Goal: Find specific page/section: Find specific page/section

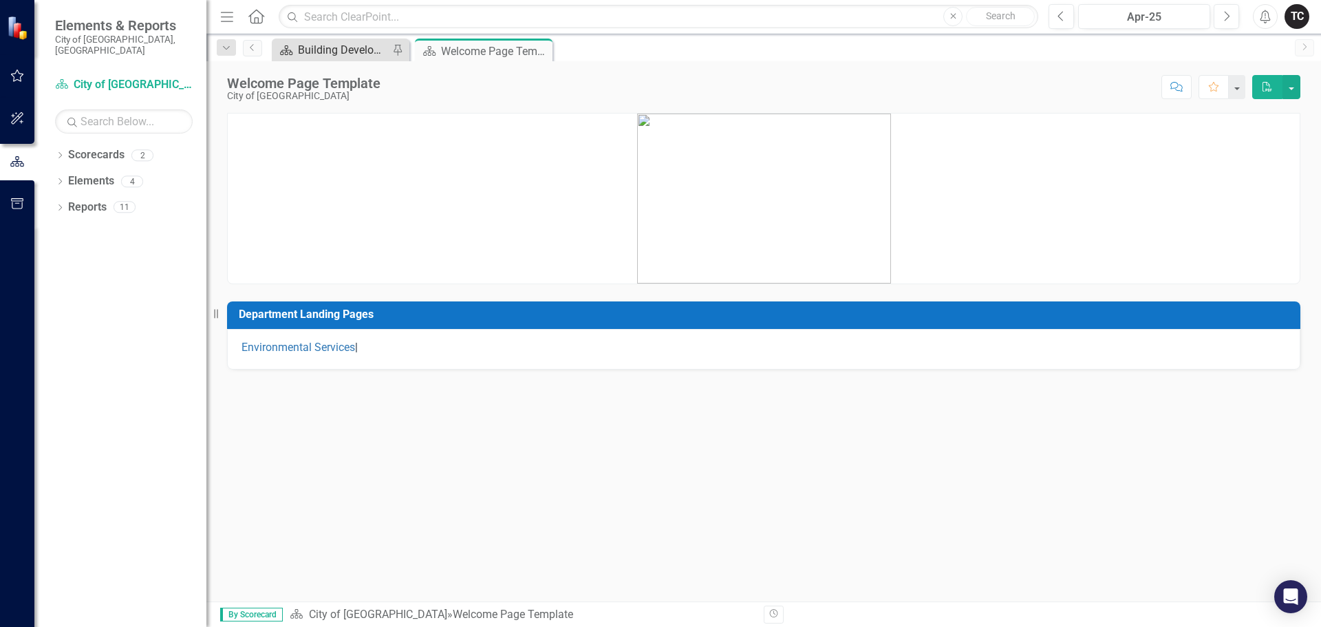
click at [330, 51] on div "Building Development Services" at bounding box center [343, 49] width 91 height 17
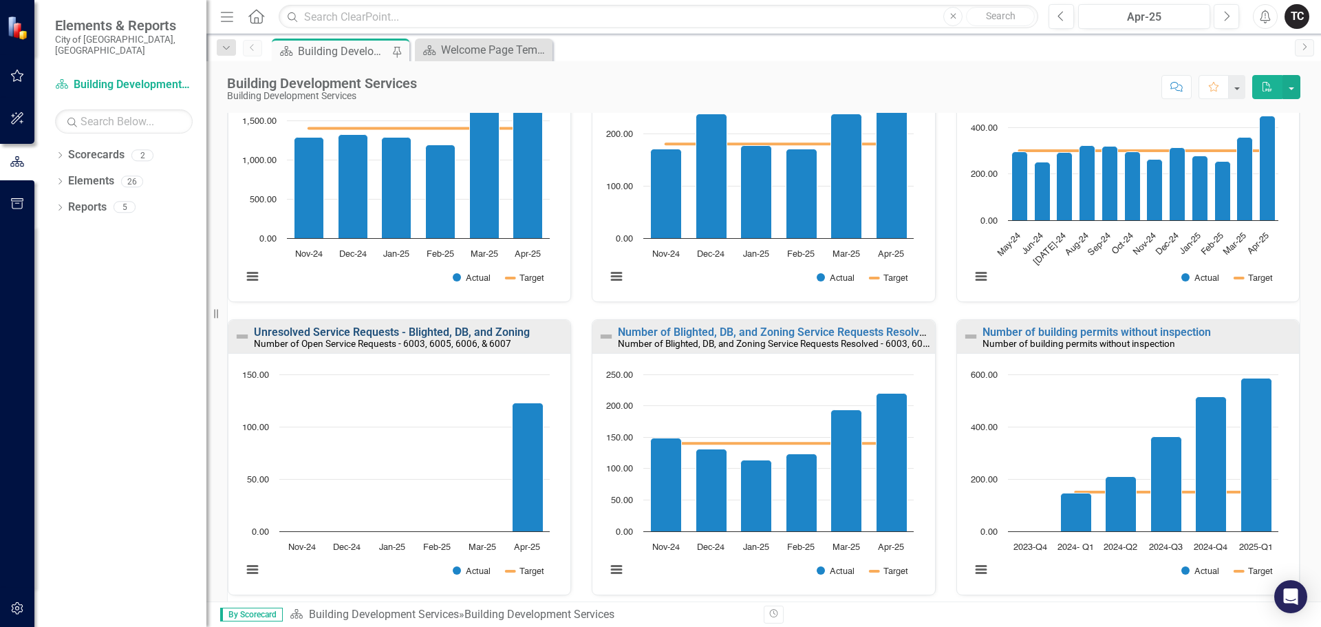
scroll to position [275, 0]
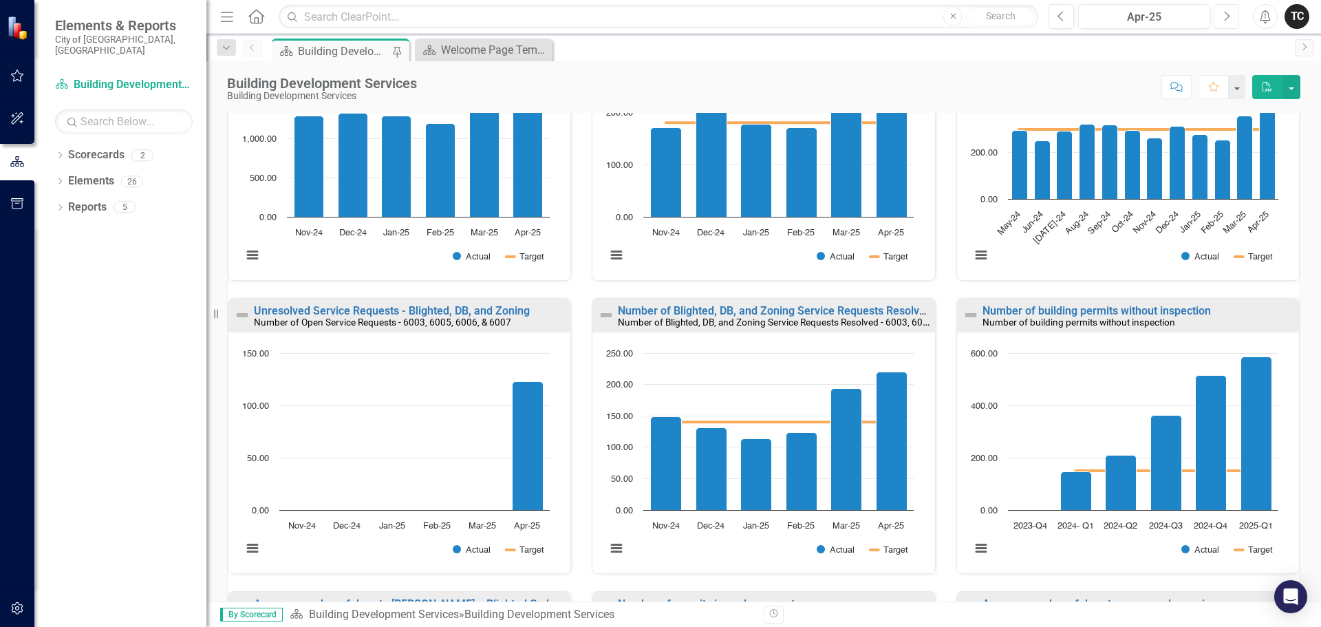
click at [1222, 12] on button "Next" at bounding box center [1226, 16] width 25 height 25
click at [1224, 15] on icon "Next" at bounding box center [1227, 16] width 8 height 12
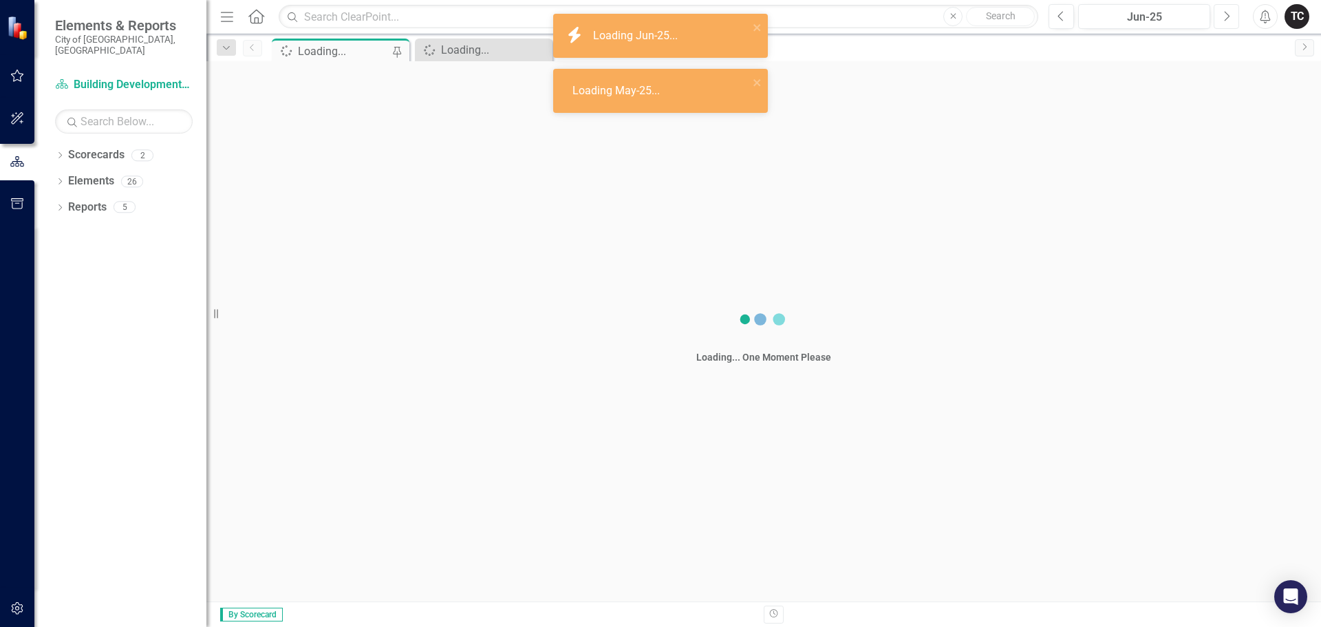
click at [1226, 18] on icon "Next" at bounding box center [1227, 16] width 8 height 12
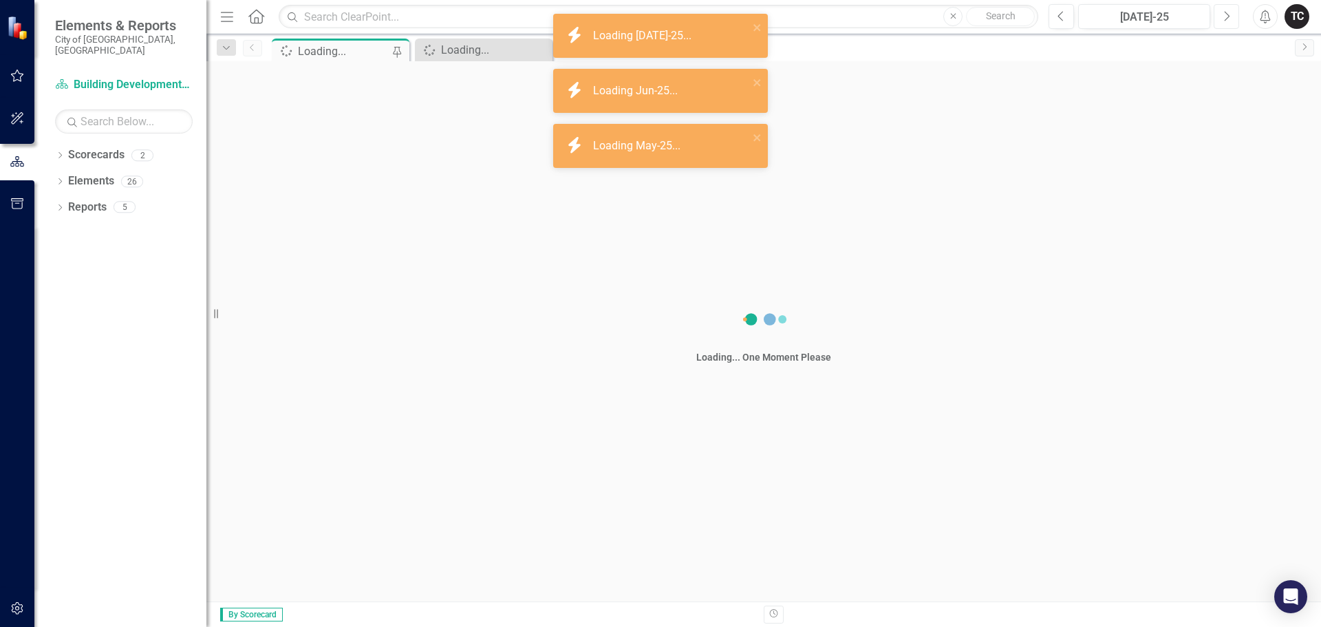
click at [1226, 19] on icon "Next" at bounding box center [1227, 16] width 8 height 12
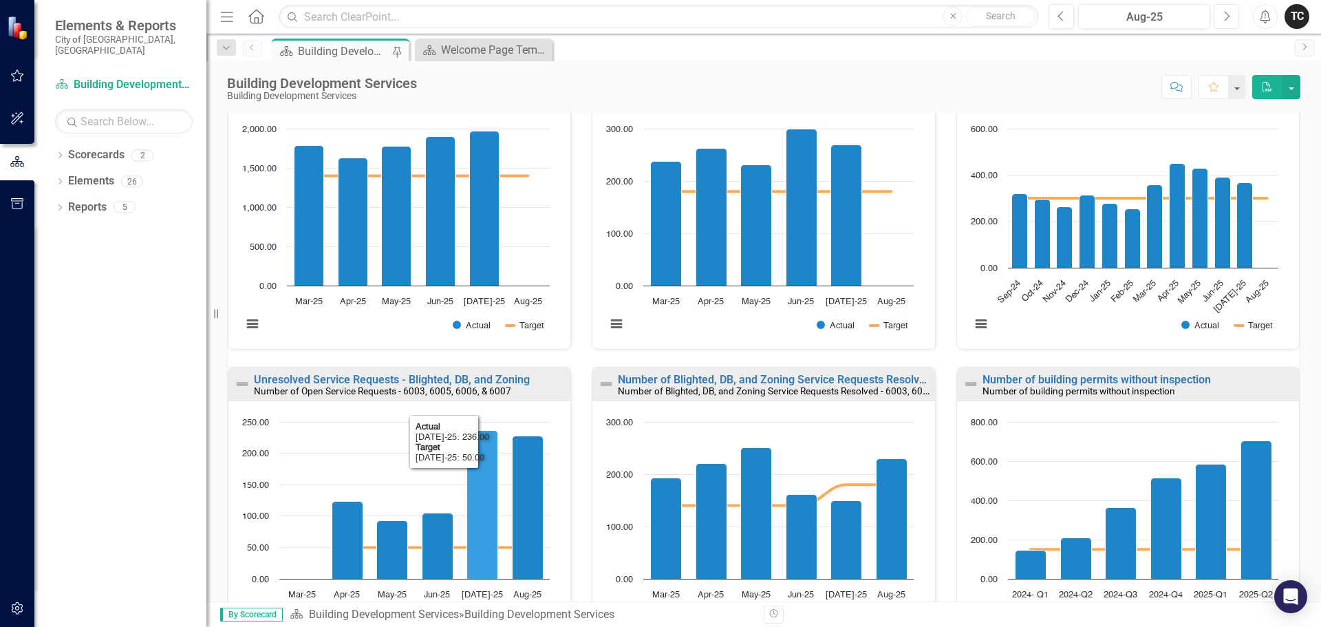
scroll to position [275, 0]
